Goal: Navigation & Orientation: Find specific page/section

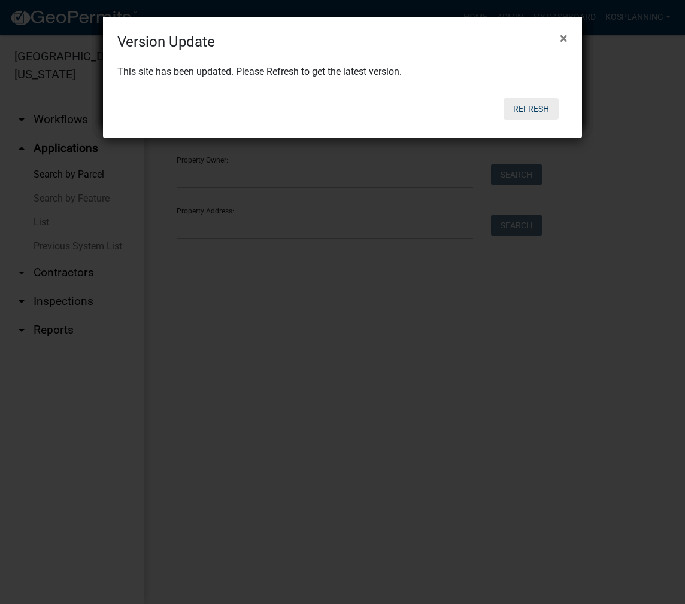
click at [536, 110] on button "Refresh" at bounding box center [530, 109] width 55 height 22
